Goal: Consume media (video, audio)

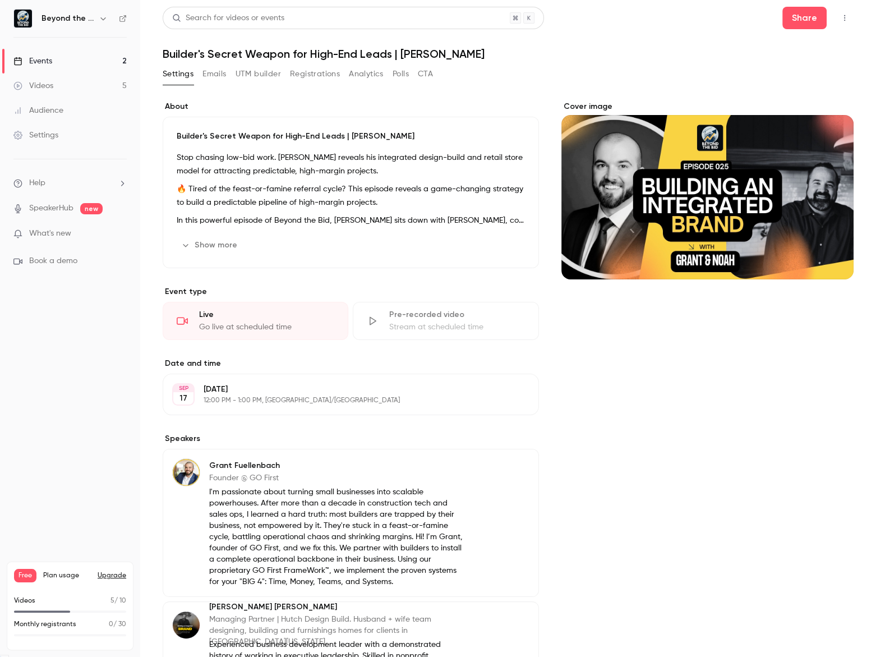
click at [49, 86] on div "Videos" at bounding box center [33, 85] width 40 height 11
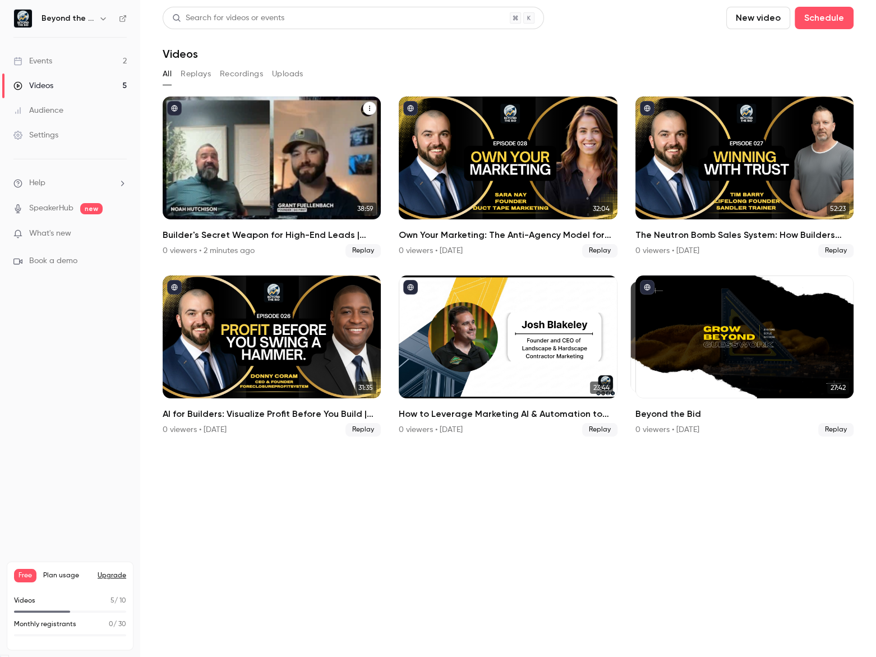
click at [274, 165] on div "Builder's Secret Weapon for High-End Leads | Noah Hutchison" at bounding box center [272, 158] width 218 height 123
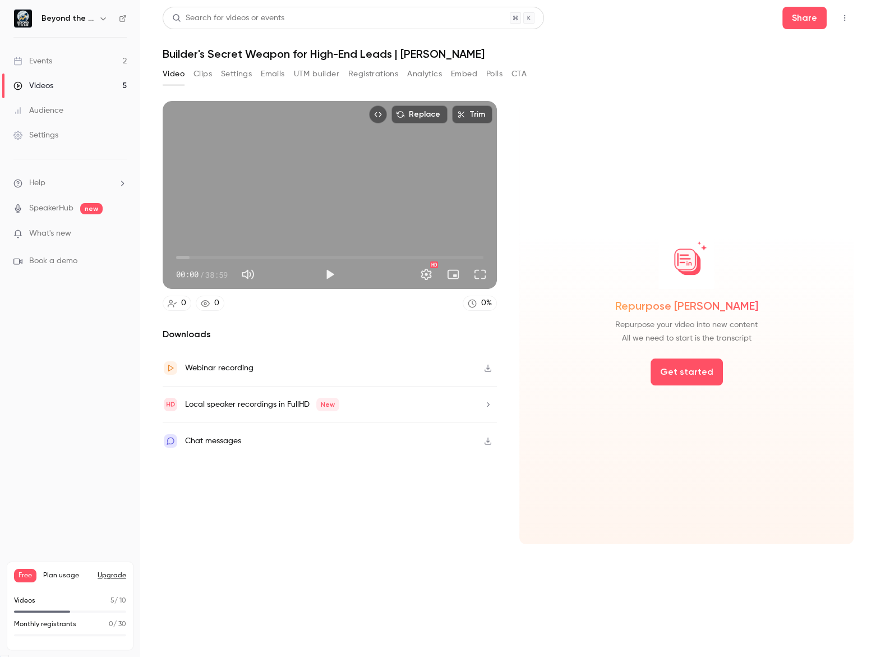
click at [494, 372] on button "button" at bounding box center [488, 368] width 18 height 18
click at [201, 76] on button "Clips" at bounding box center [203, 74] width 19 height 18
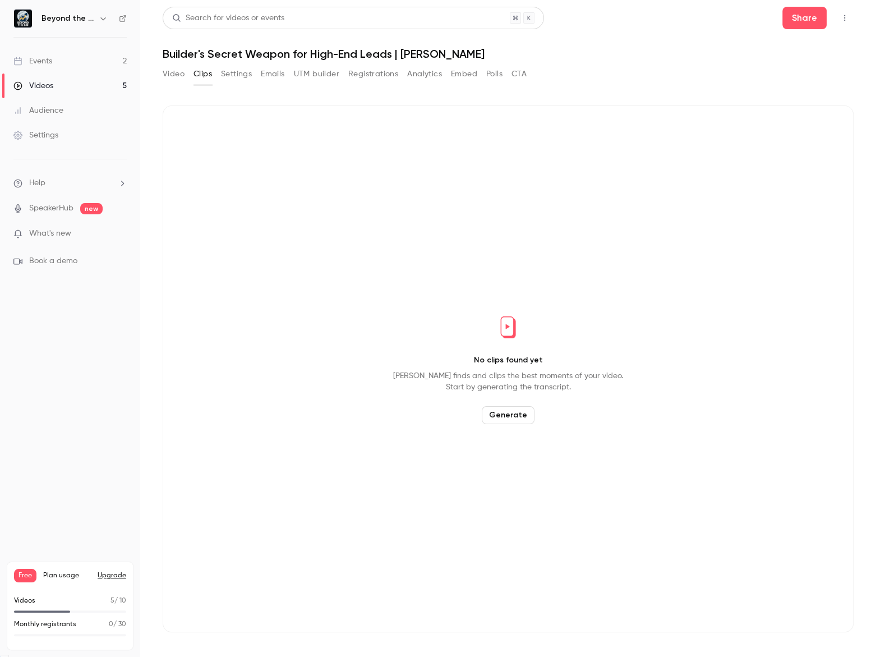
click at [506, 412] on button "Generate" at bounding box center [508, 415] width 53 height 18
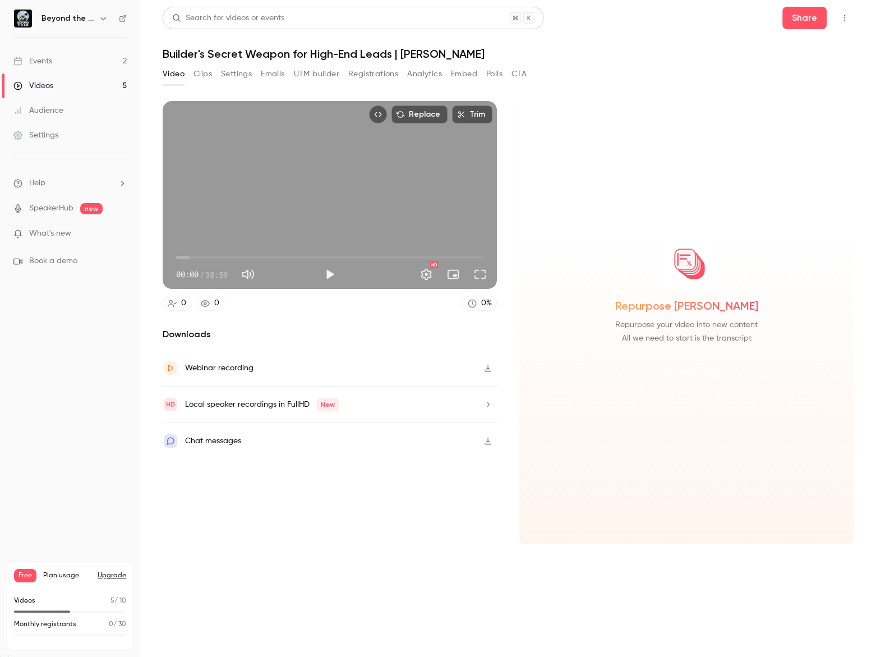
click at [676, 376] on button "Get started" at bounding box center [687, 372] width 72 height 27
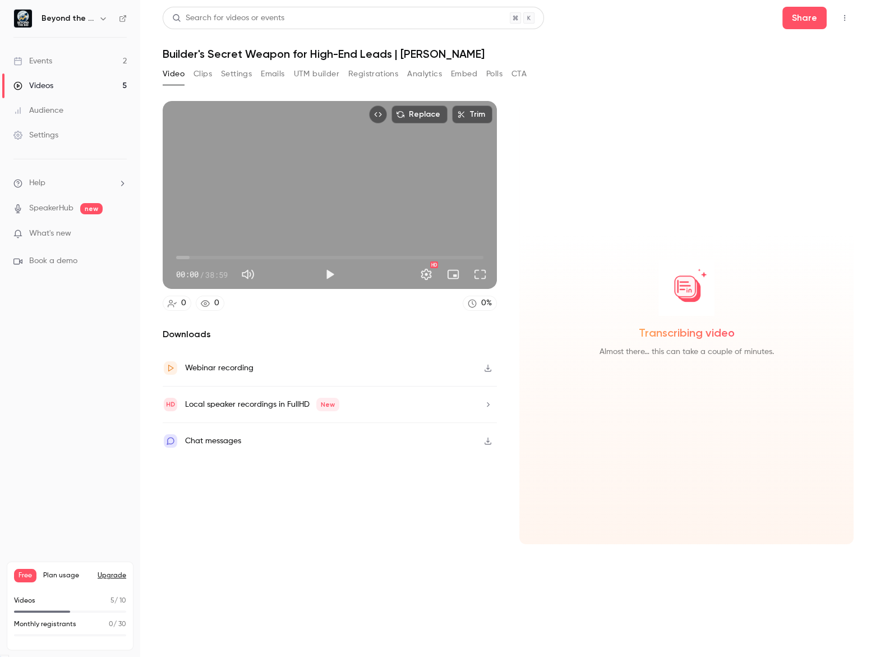
click at [203, 67] on button "Clips" at bounding box center [203, 74] width 19 height 18
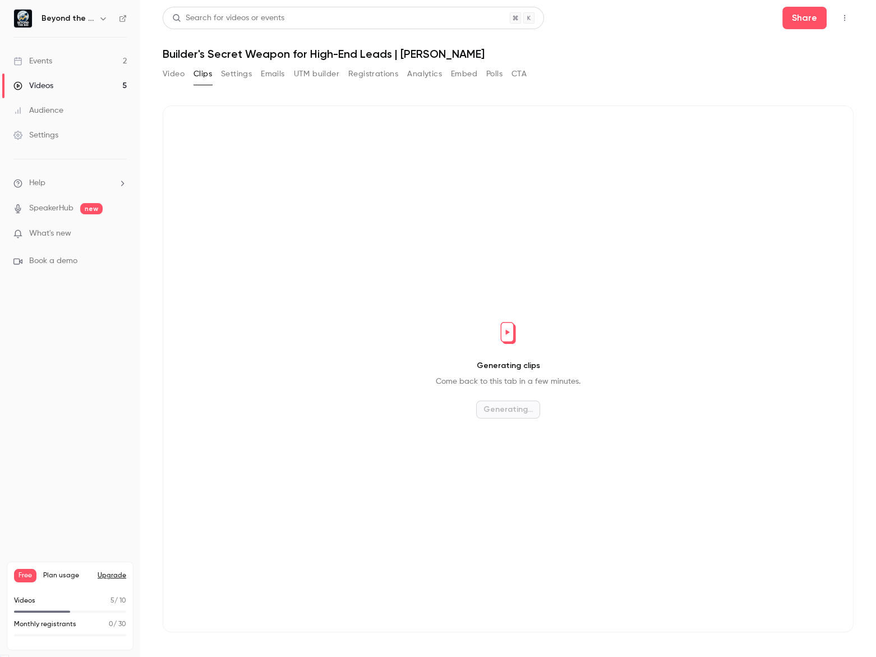
click at [203, 67] on button "Clips" at bounding box center [203, 74] width 19 height 18
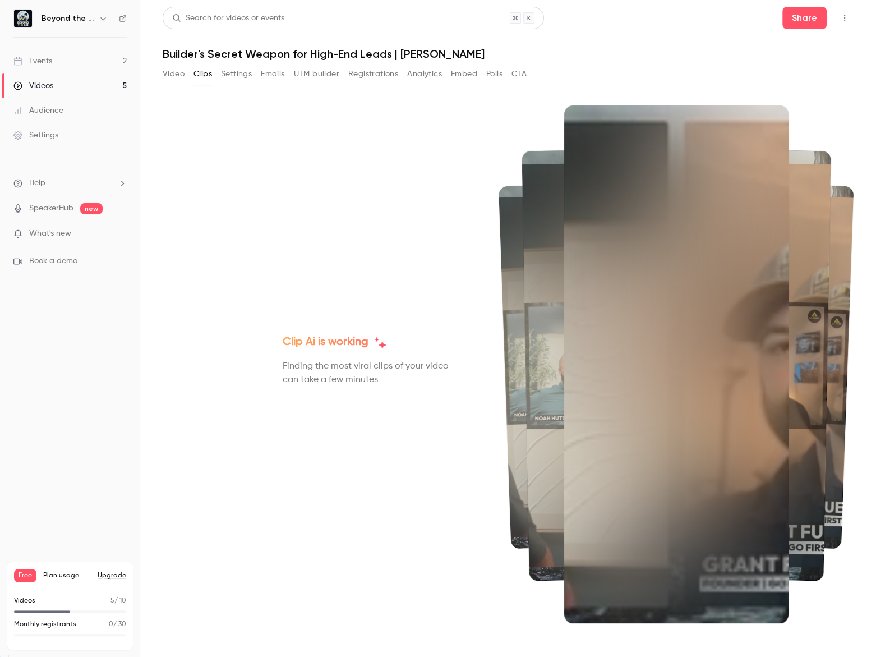
click at [169, 68] on button "Video" at bounding box center [174, 74] width 22 height 18
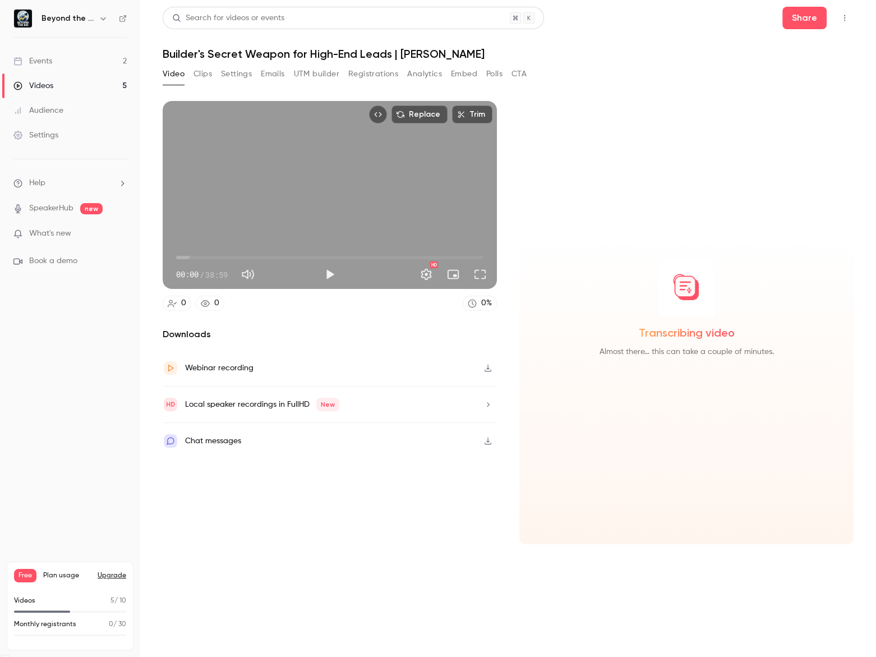
click at [330, 274] on button "Play" at bounding box center [330, 274] width 22 height 22
click at [330, 278] on button "Pause" at bounding box center [330, 274] width 22 height 22
click at [331, 268] on button "Pause" at bounding box center [330, 274] width 22 height 22
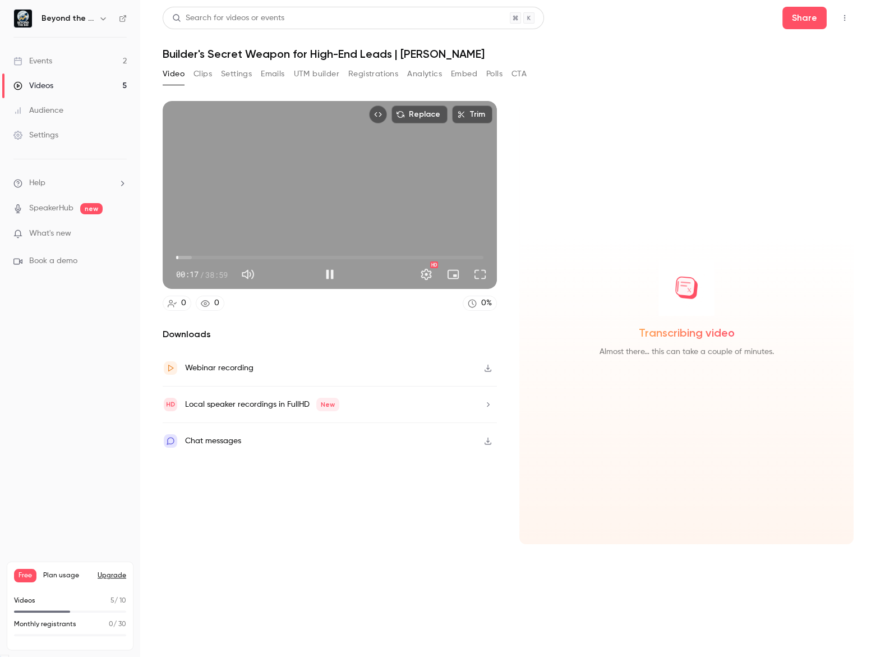
click at [338, 270] on button "Pause" at bounding box center [330, 274] width 22 height 22
type input "****"
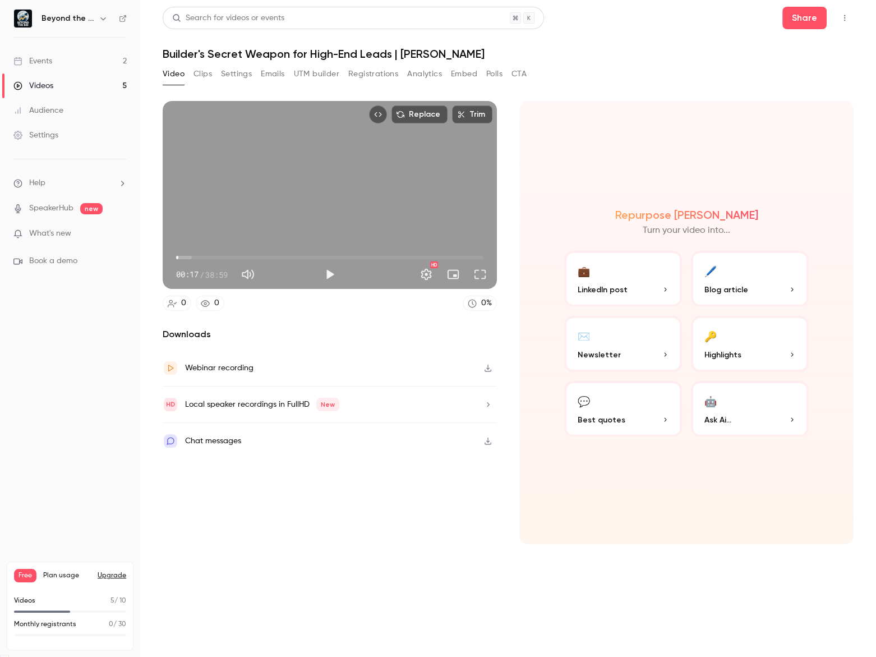
click at [201, 70] on button "Clips" at bounding box center [203, 74] width 19 height 18
drag, startPoint x: 201, startPoint y: 70, endPoint x: 183, endPoint y: 84, distance: 23.2
click at [196, 73] on button "Clips" at bounding box center [203, 74] width 19 height 18
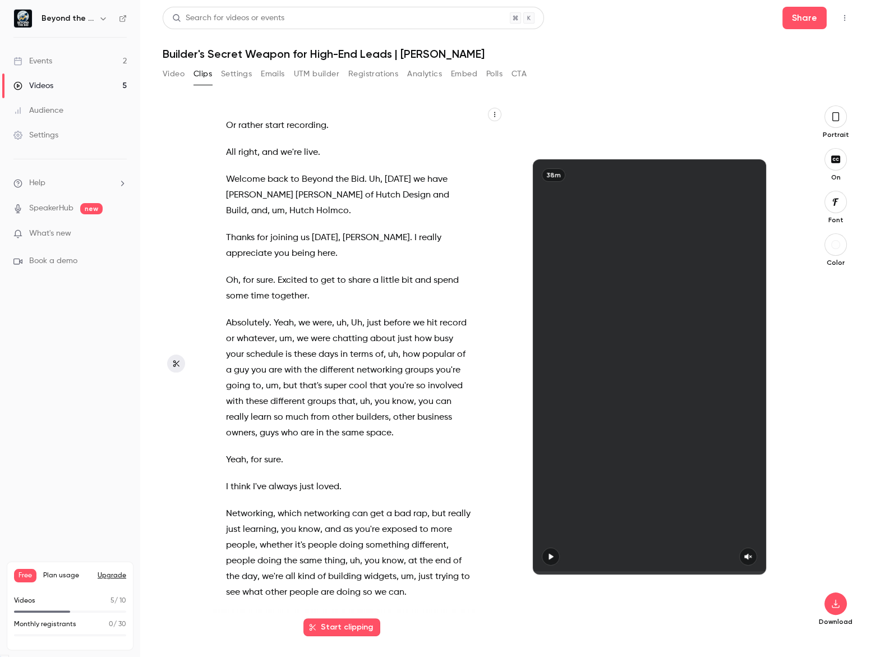
click at [492, 115] on icon "button" at bounding box center [495, 114] width 7 height 7
click at [497, 113] on icon "button" at bounding box center [495, 114] width 7 height 7
click at [461, 140] on div "Copy transcript" at bounding box center [449, 140] width 85 height 11
